Goal: Task Accomplishment & Management: Manage account settings

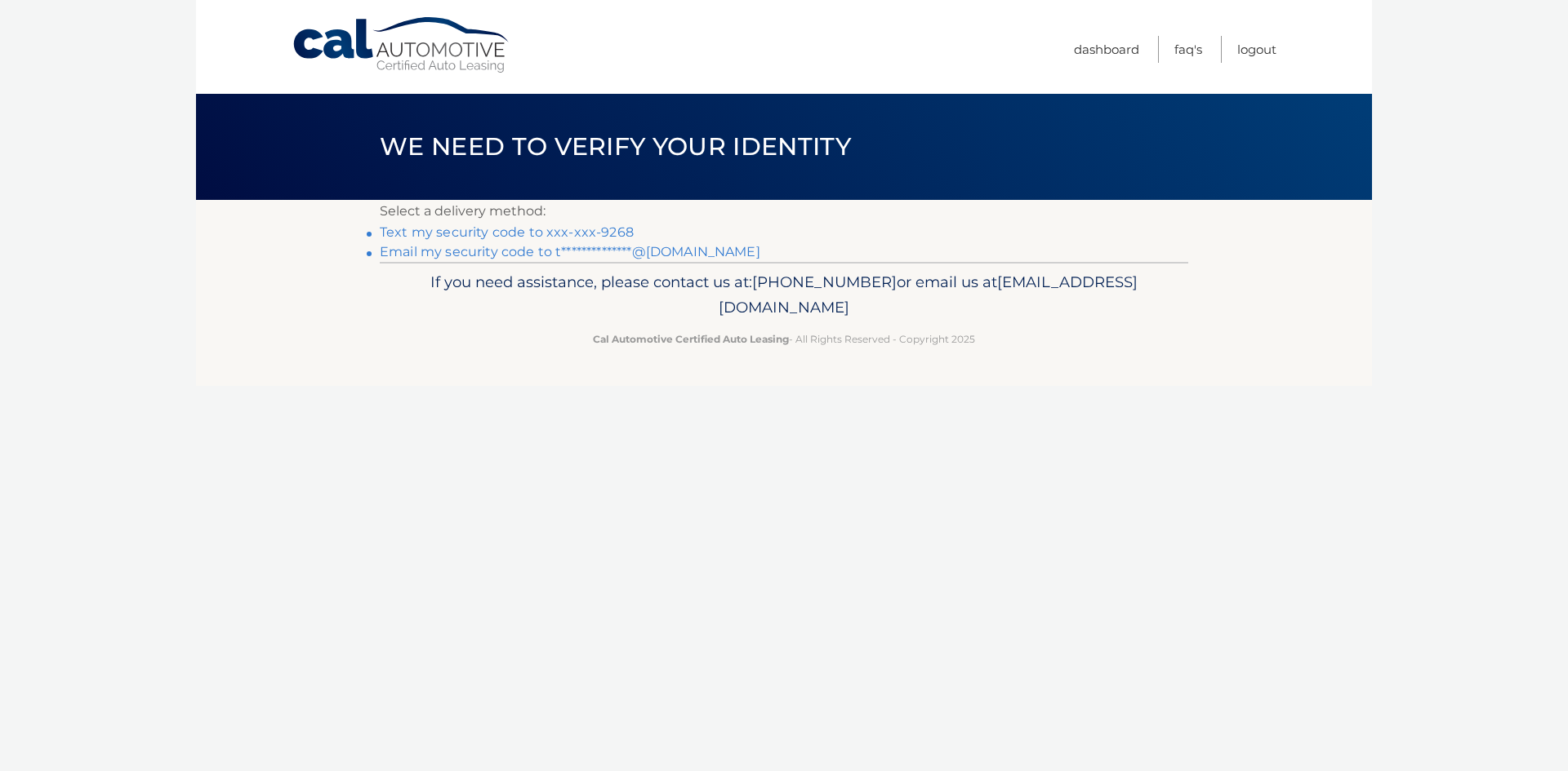
click at [633, 249] on link "**********" at bounding box center [569, 251] width 380 height 16
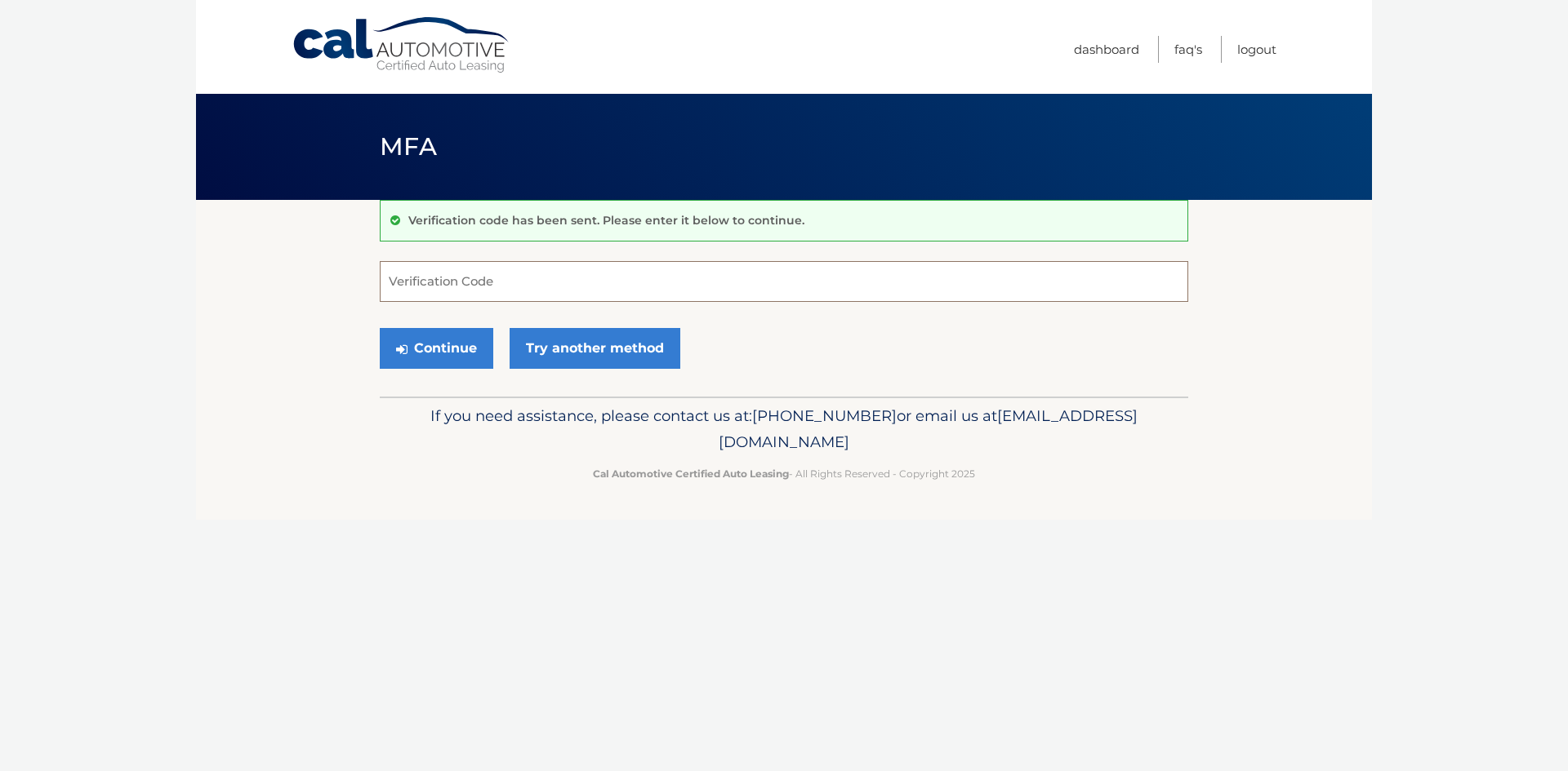
paste input "850501"
type input "850501"
click at [457, 345] on button "Continue" at bounding box center [436, 349] width 113 height 41
